Goal: Transaction & Acquisition: Purchase product/service

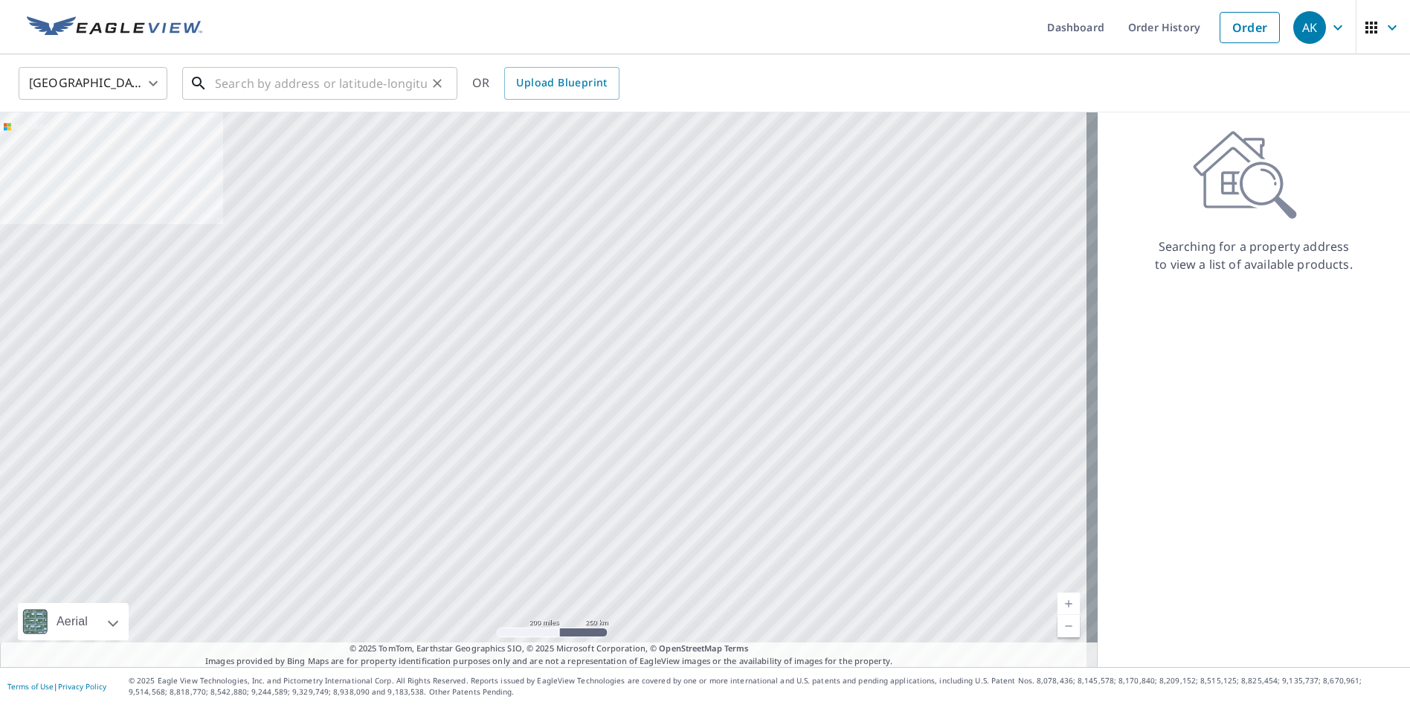
click at [217, 80] on input "text" at bounding box center [321, 83] width 212 height 42
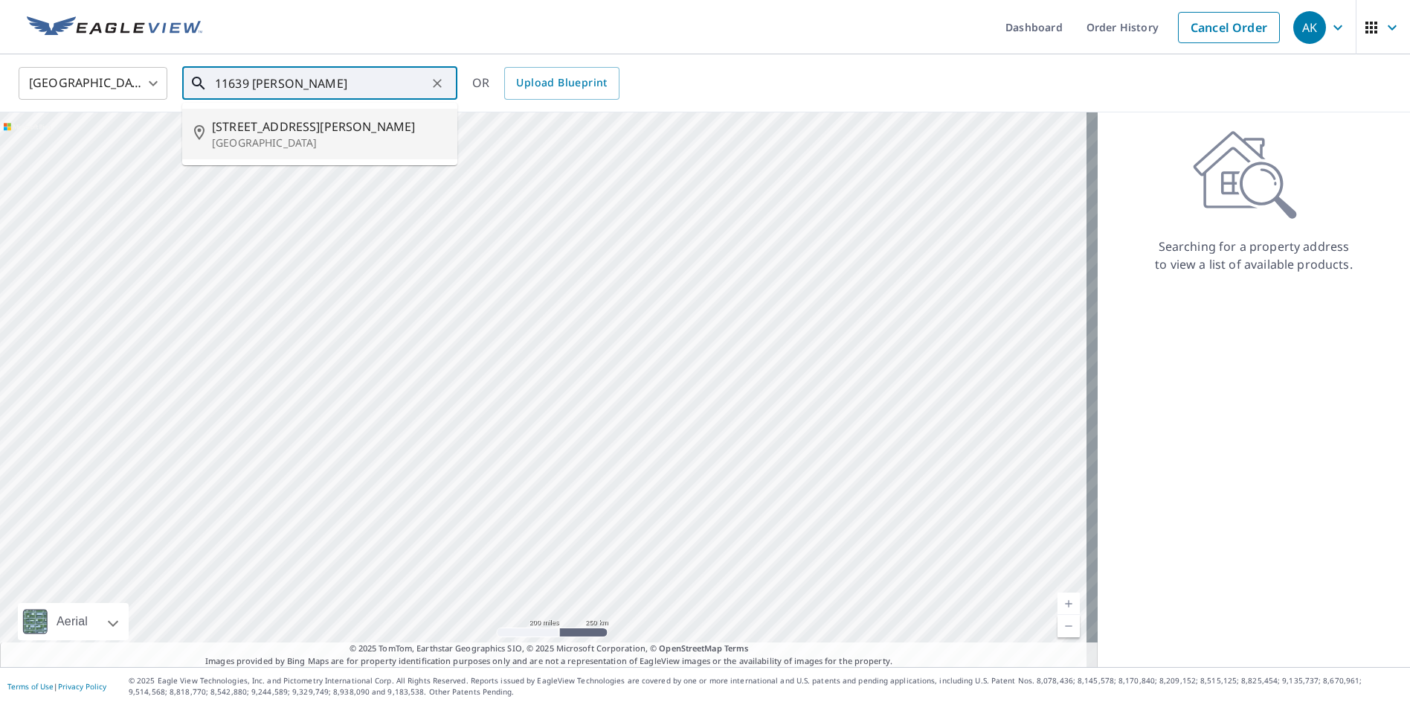
click at [276, 137] on p "[GEOGRAPHIC_DATA]" at bounding box center [329, 142] width 234 height 15
type input "[STREET_ADDRESS][PERSON_NAME]"
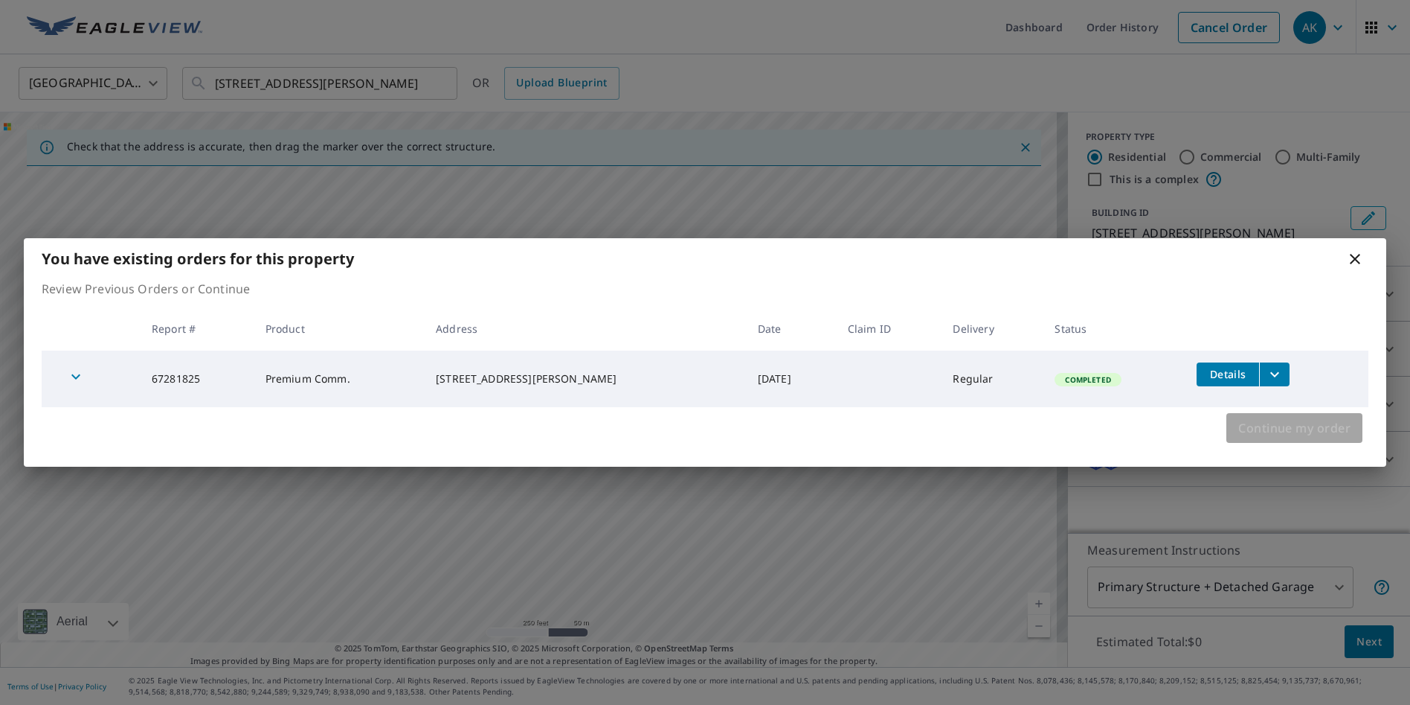
click at [1305, 433] on span "Continue my order" at bounding box center [1295, 427] width 112 height 21
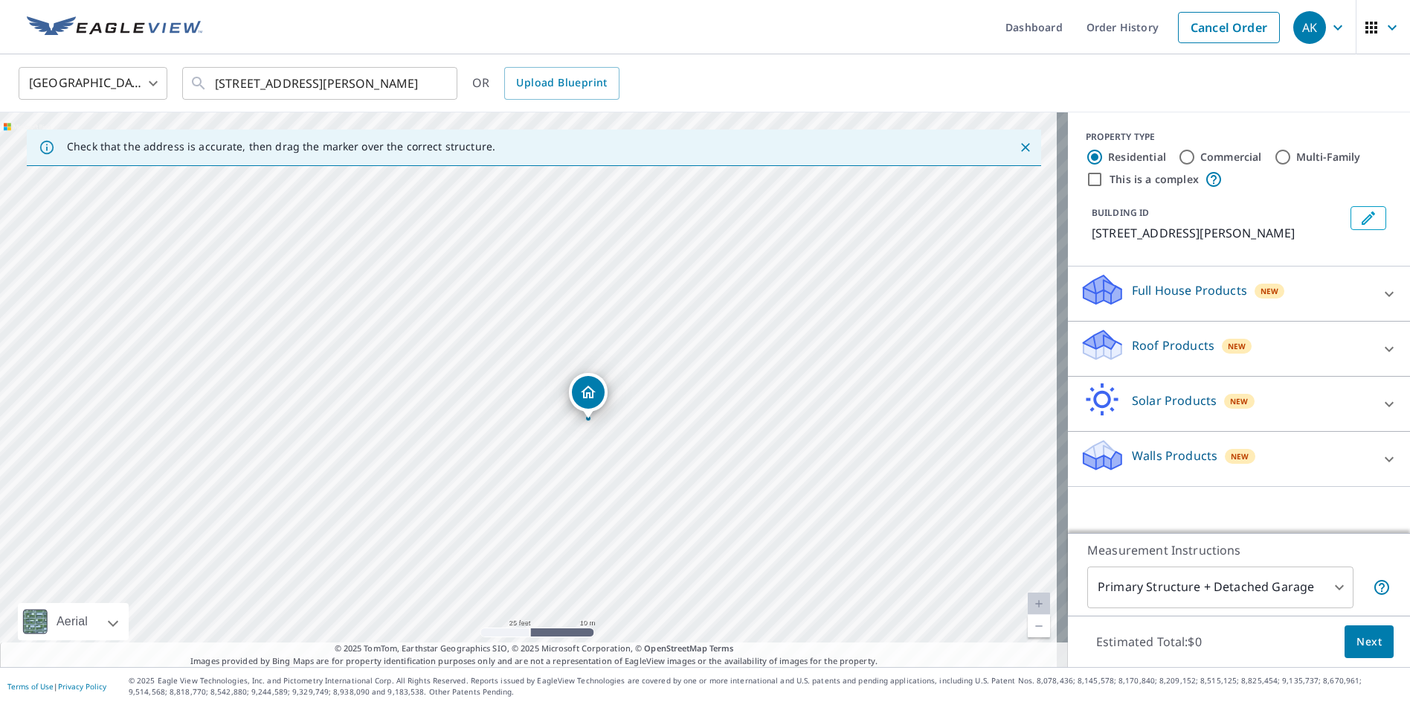
drag, startPoint x: 751, startPoint y: 433, endPoint x: 752, endPoint y: 395, distance: 37.9
click at [752, 395] on div "[STREET_ADDRESS][PERSON_NAME]" at bounding box center [534, 389] width 1068 height 554
click at [1177, 289] on p "Full House Products" at bounding box center [1189, 290] width 115 height 18
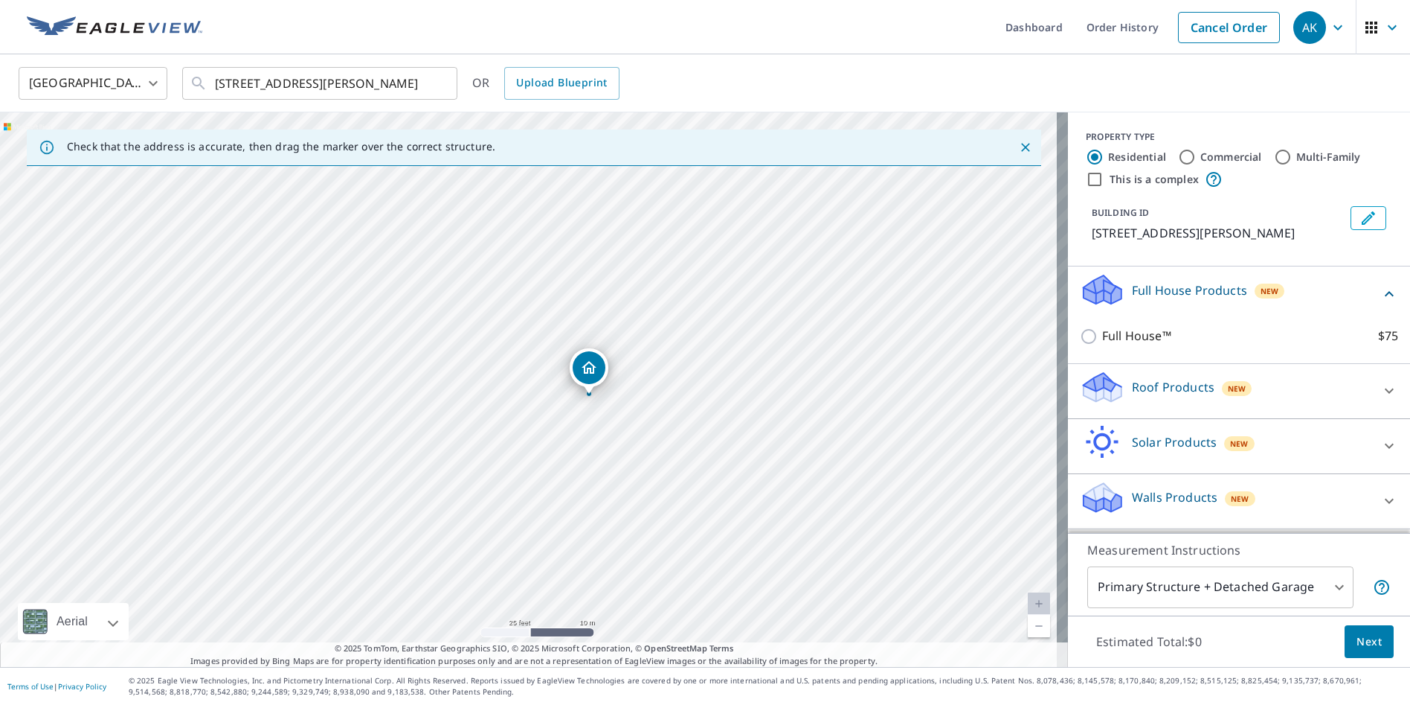
click at [1177, 289] on p "Full House Products" at bounding box center [1189, 290] width 115 height 18
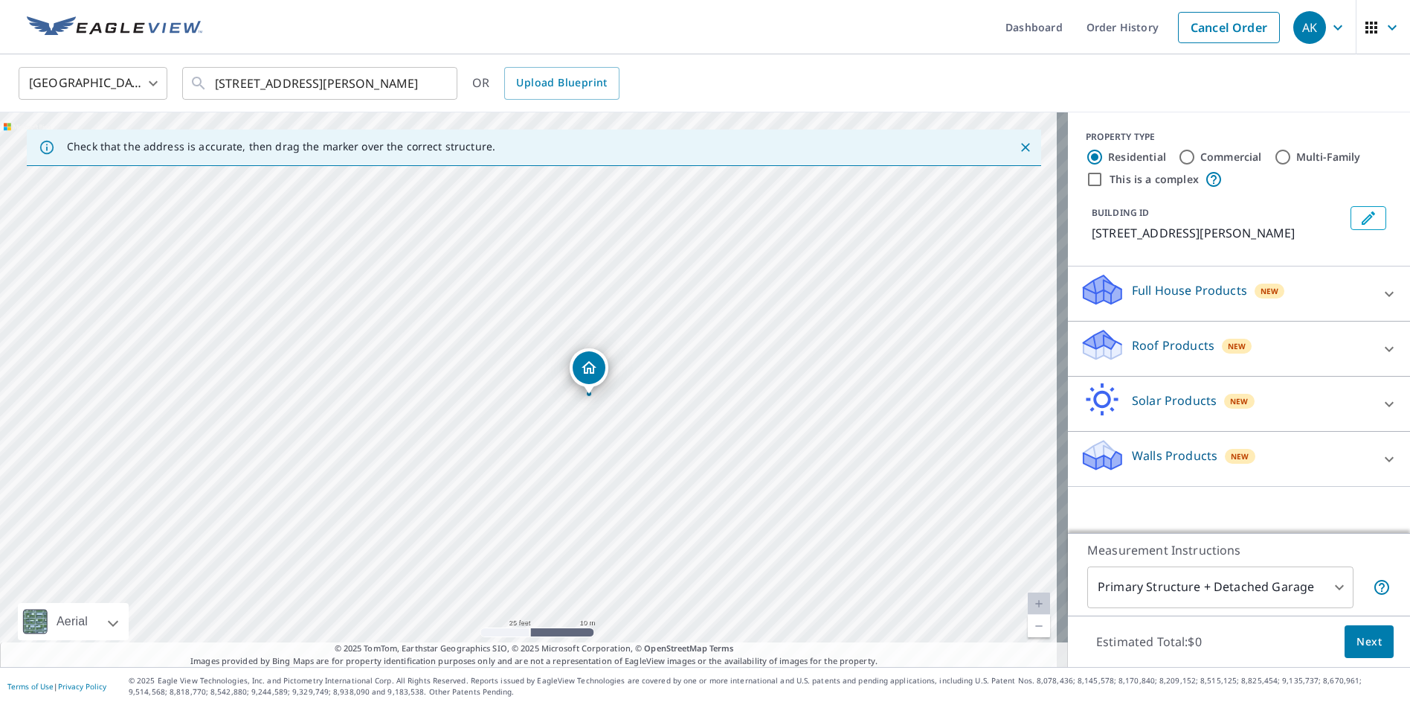
click at [1179, 457] on p "Walls Products" at bounding box center [1175, 455] width 86 height 18
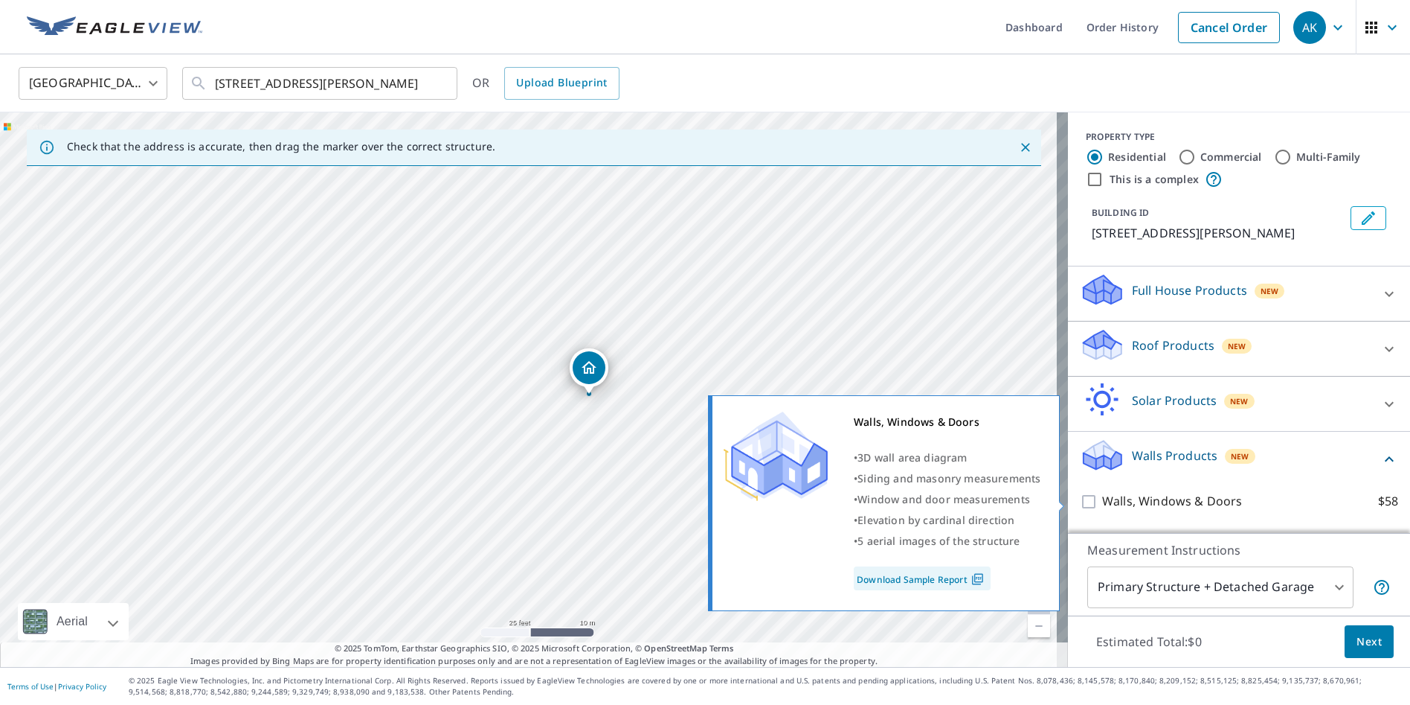
click at [1187, 498] on p "Walls, Windows & Doors" at bounding box center [1173, 501] width 140 height 19
click at [1103, 498] on input "Walls, Windows & Doors $58" at bounding box center [1091, 501] width 22 height 18
checkbox input "true"
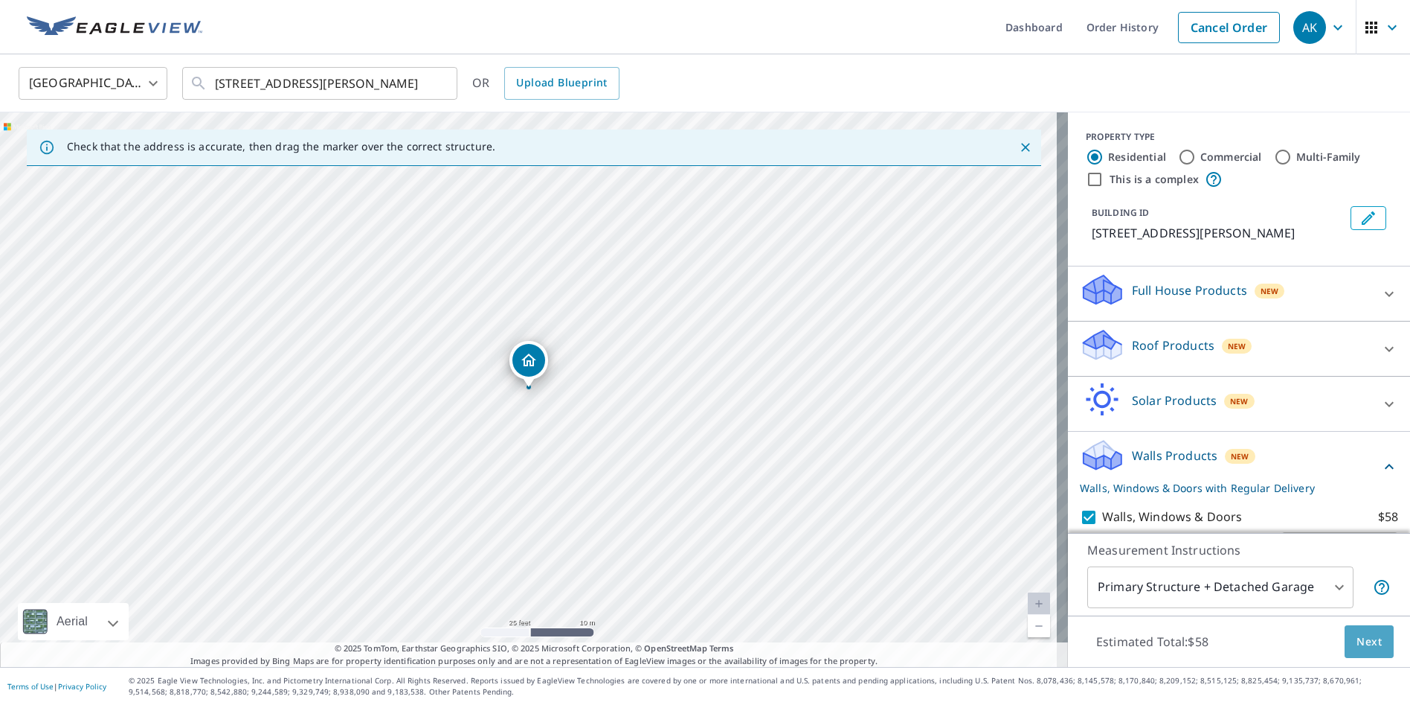
click at [1357, 649] on span "Next" at bounding box center [1369, 641] width 25 height 19
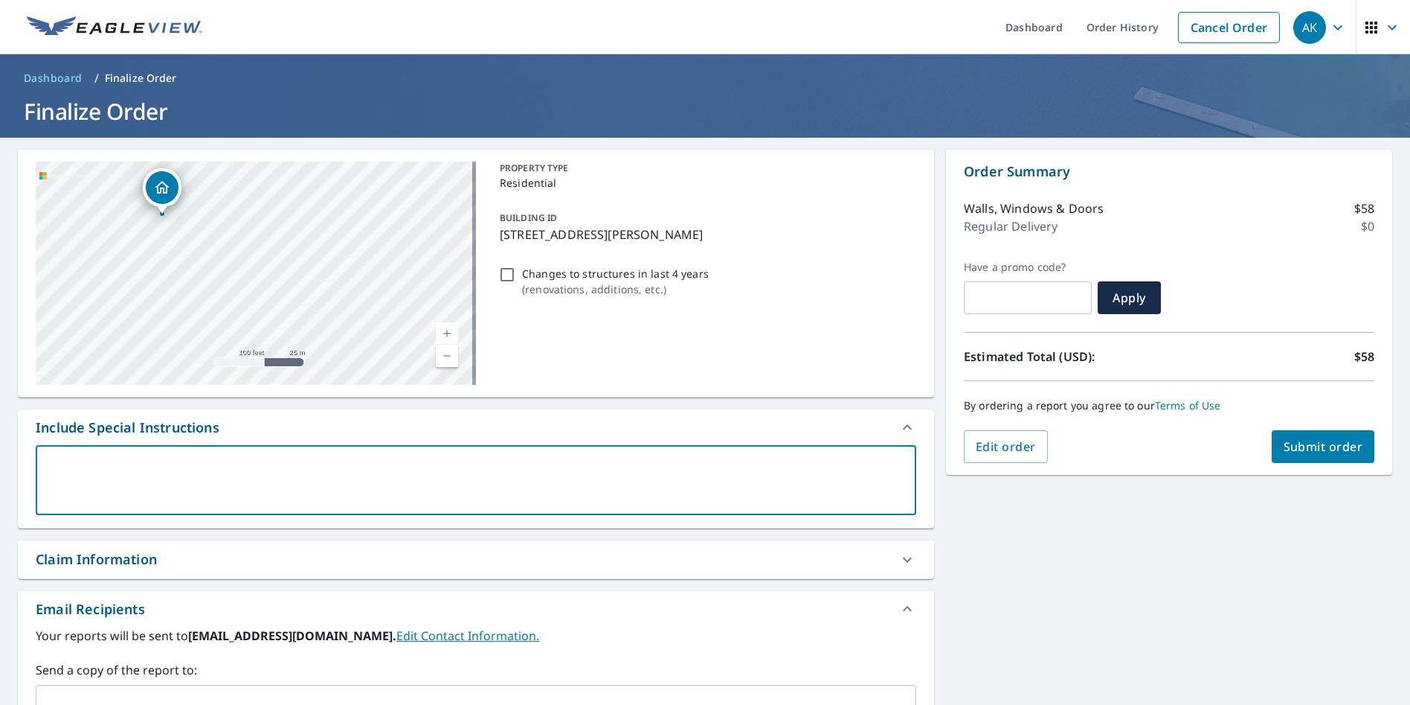
drag, startPoint x: 237, startPoint y: 465, endPoint x: 272, endPoint y: 400, distance: 73.6
click at [272, 400] on div "[STREET_ADDRESS][PERSON_NAME] Aerial Road A standard road map Aerial A detailed…" at bounding box center [476, 524] width 917 height 748
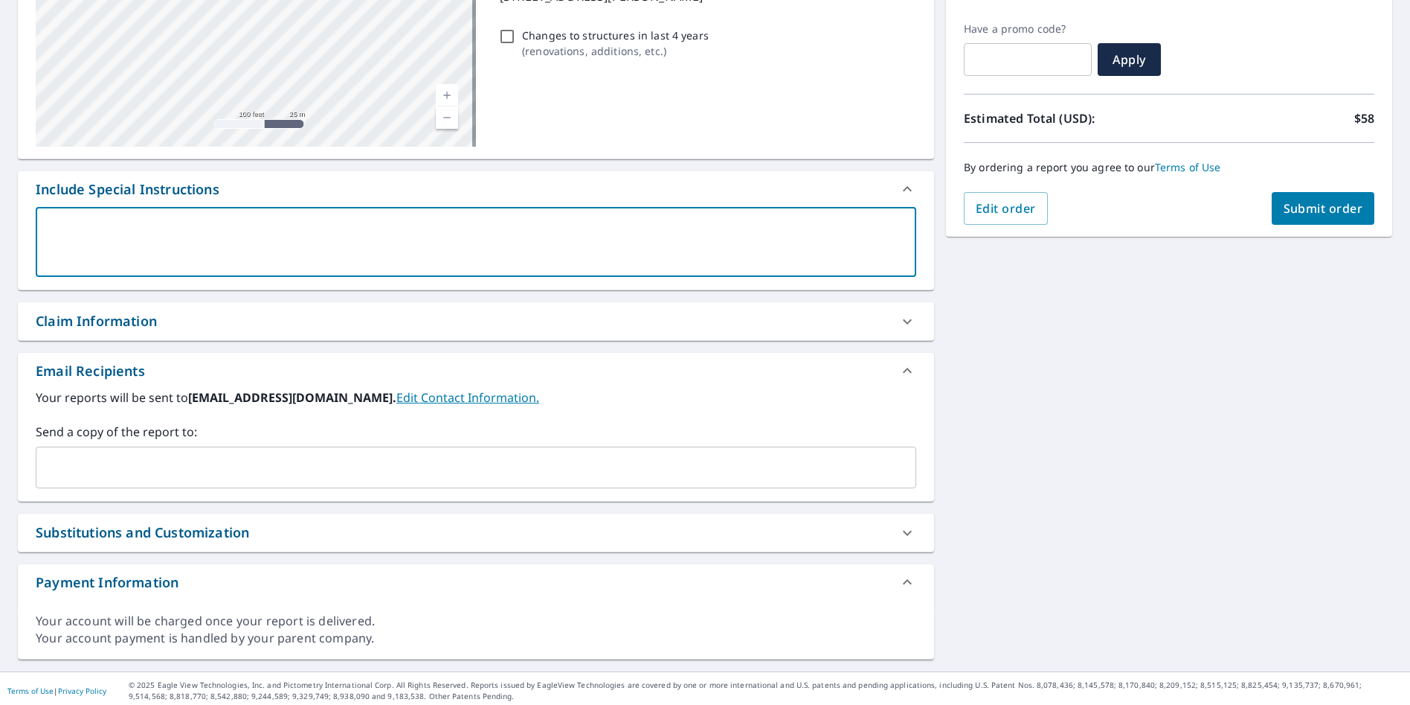
scroll to position [243, 0]
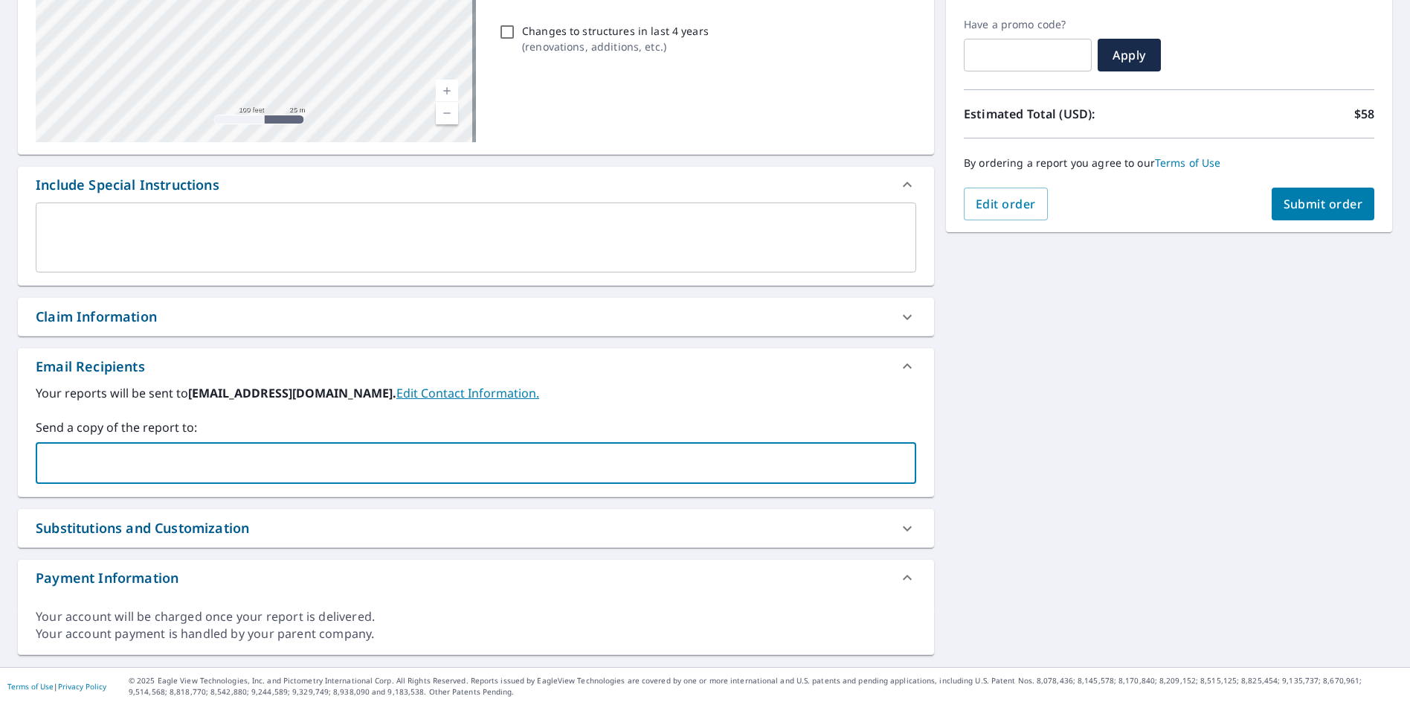
click at [201, 467] on input "text" at bounding box center [464, 463] width 845 height 28
type input "[PERSON_NAME][EMAIL_ADDRESS][DOMAIN_NAME]"
click at [228, 321] on div "Claim Information" at bounding box center [463, 316] width 854 height 20
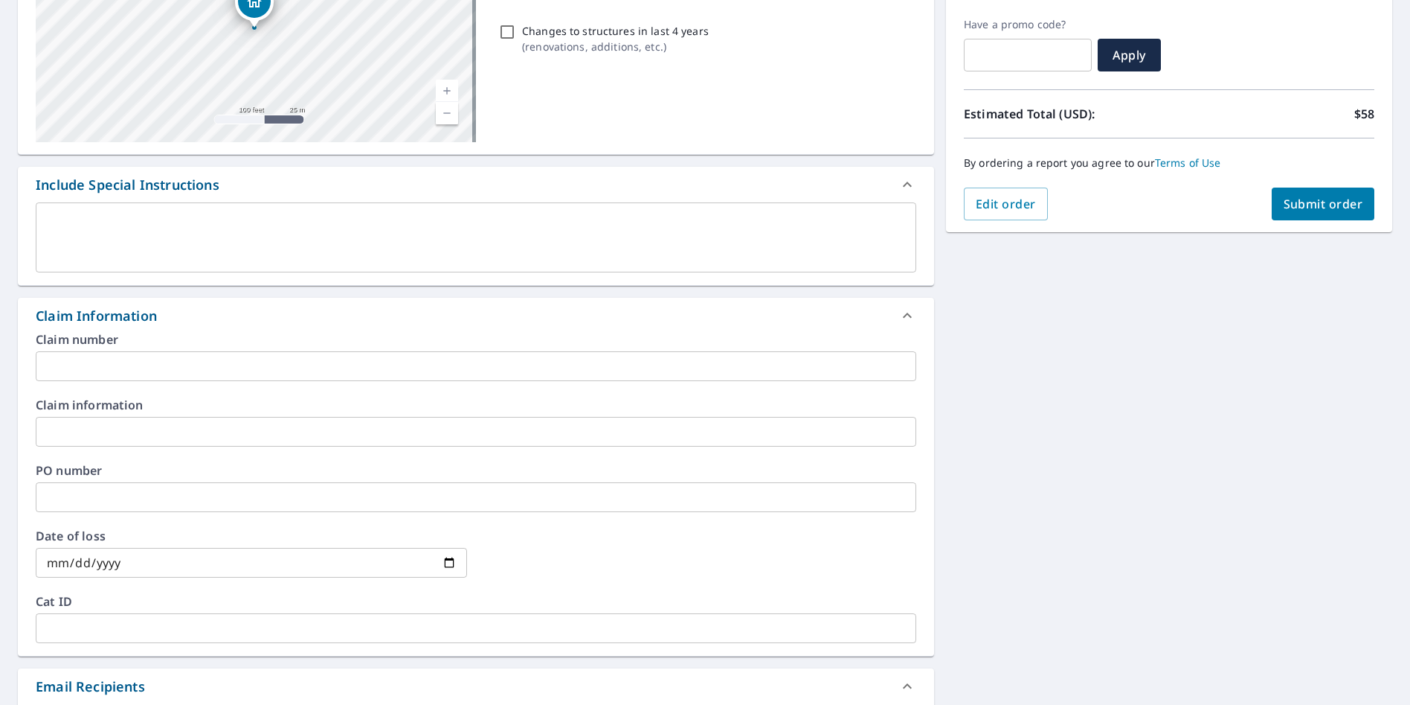
click at [219, 443] on input "text" at bounding box center [476, 432] width 881 height 30
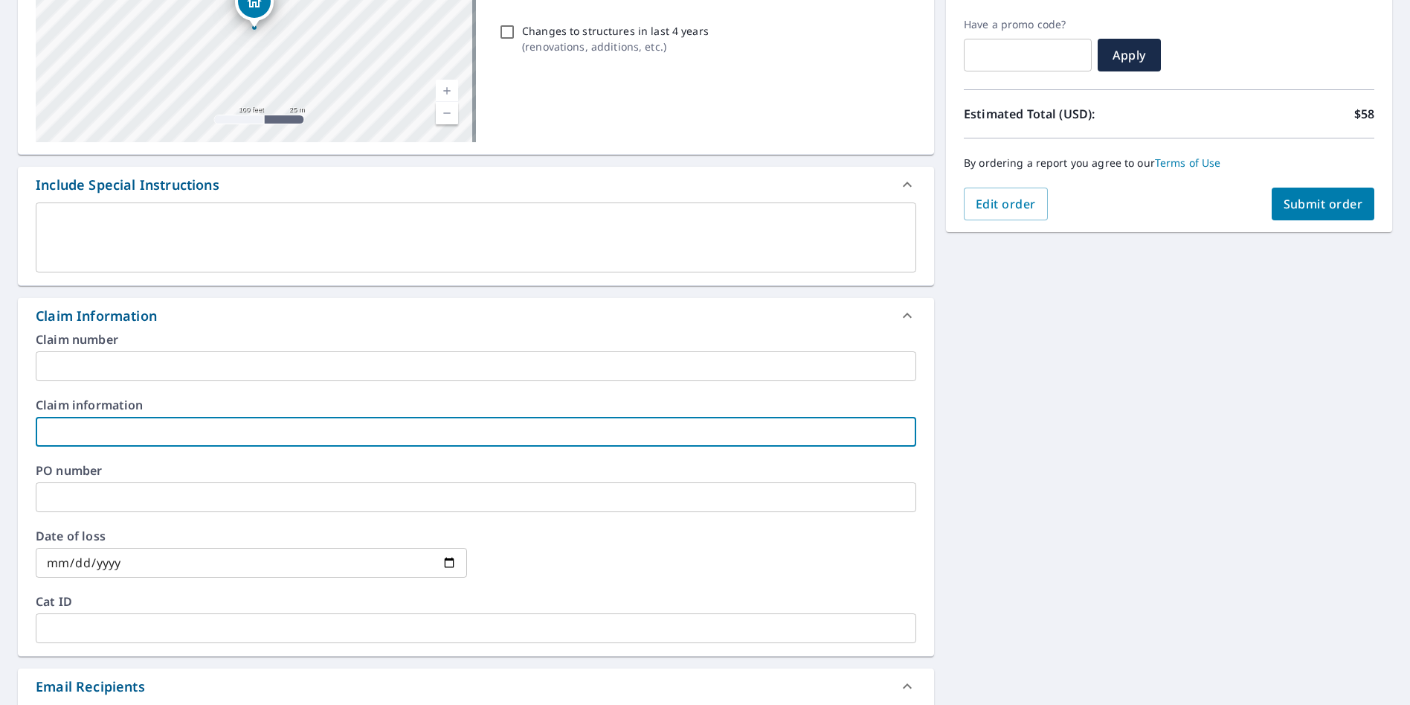
type input "BARR500"
click at [1324, 211] on span "Submit order" at bounding box center [1324, 204] width 80 height 16
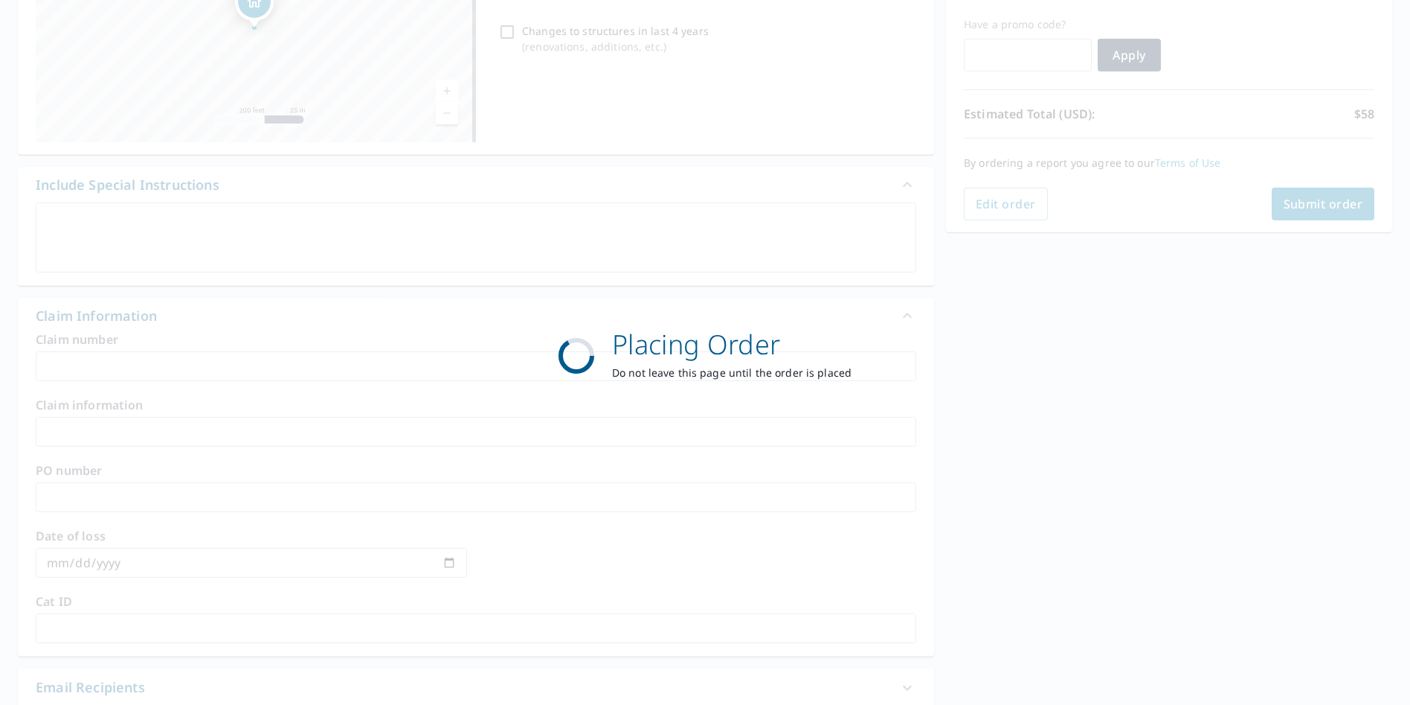
scroll to position [171, 0]
